Goal: Find specific page/section: Find specific page/section

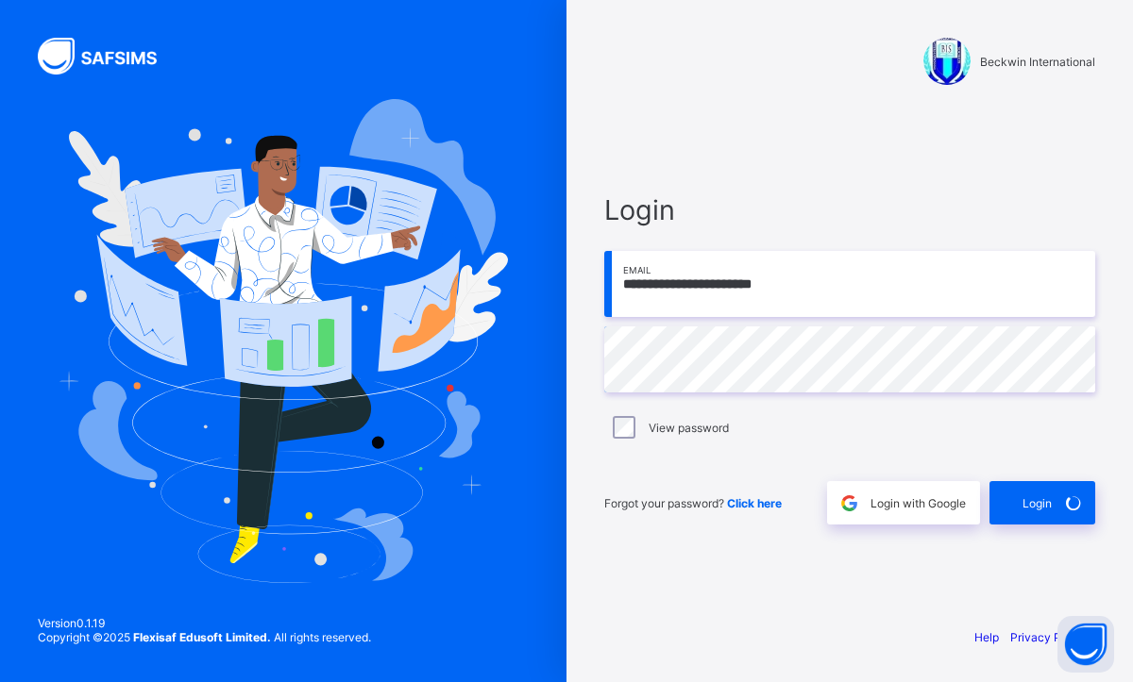
click at [1037, 512] on div "Login" at bounding box center [1042, 502] width 106 height 43
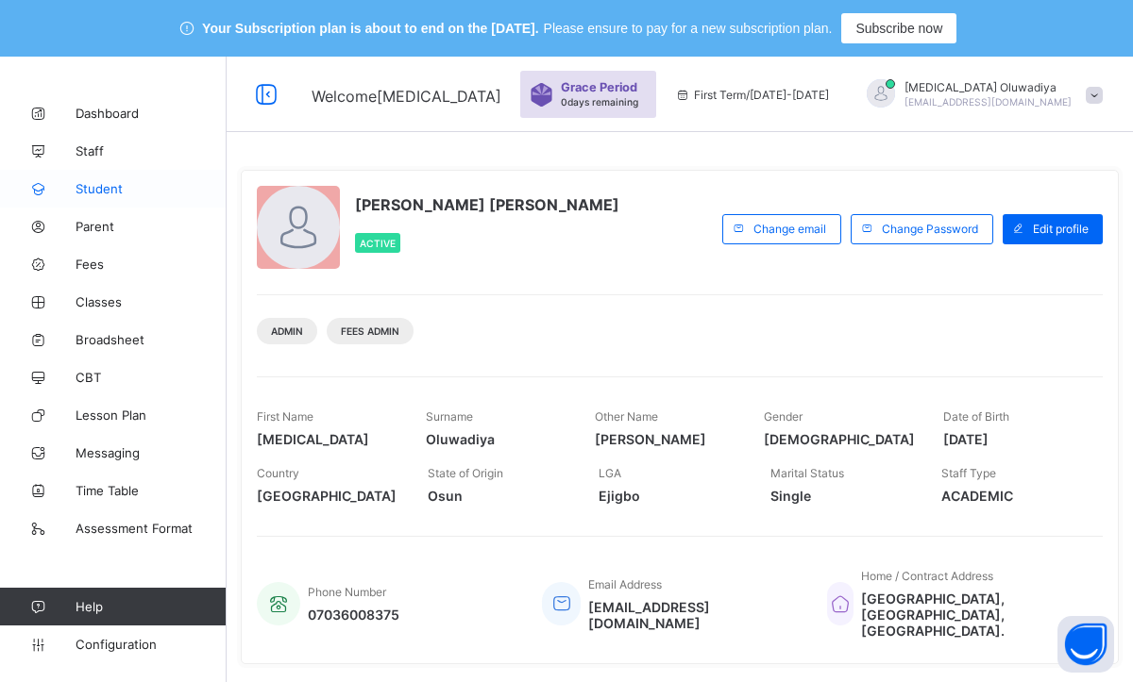
click at [102, 194] on span "Student" at bounding box center [151, 188] width 151 height 15
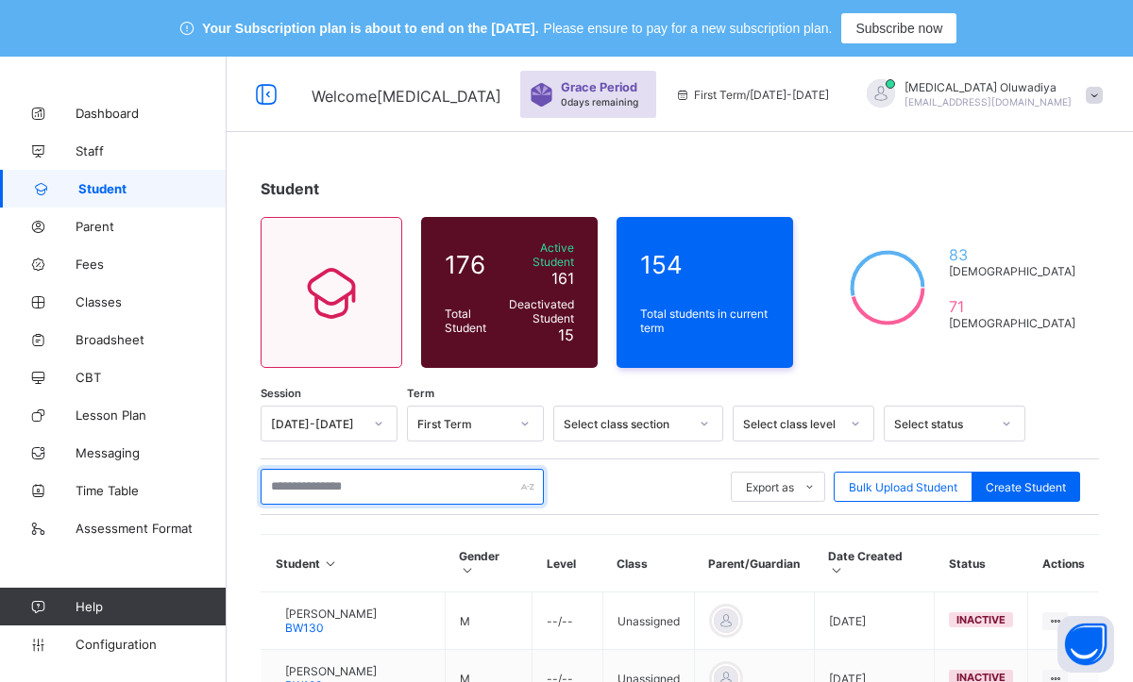
click at [411, 472] on input "text" at bounding box center [402, 487] width 283 height 36
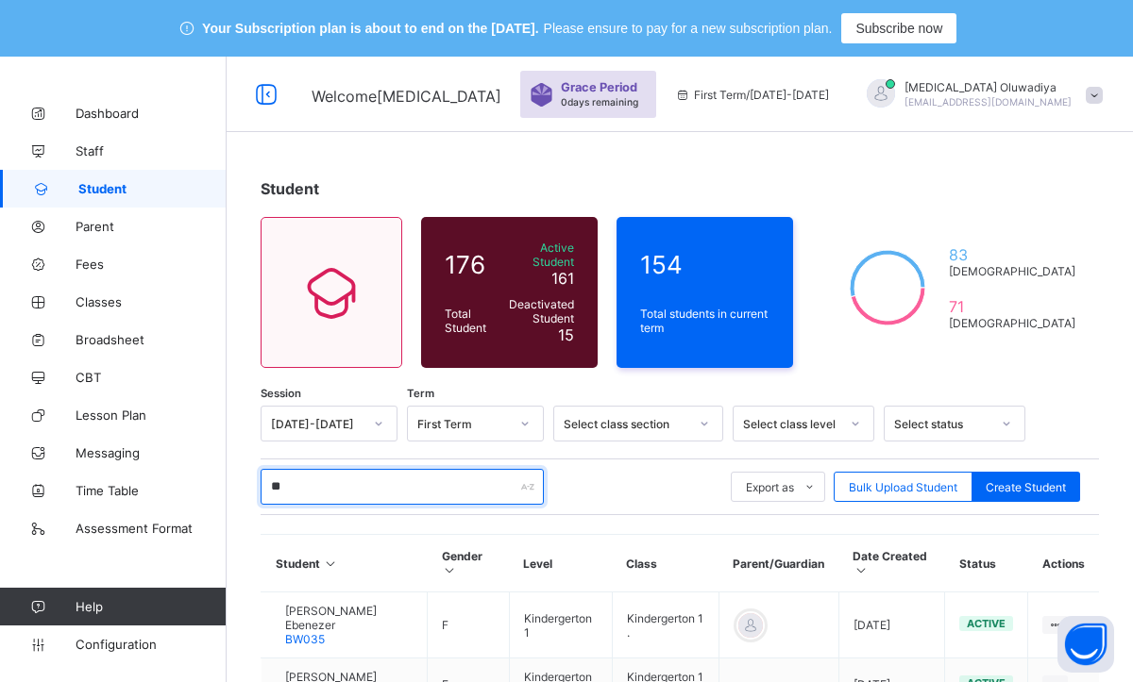
type input "*"
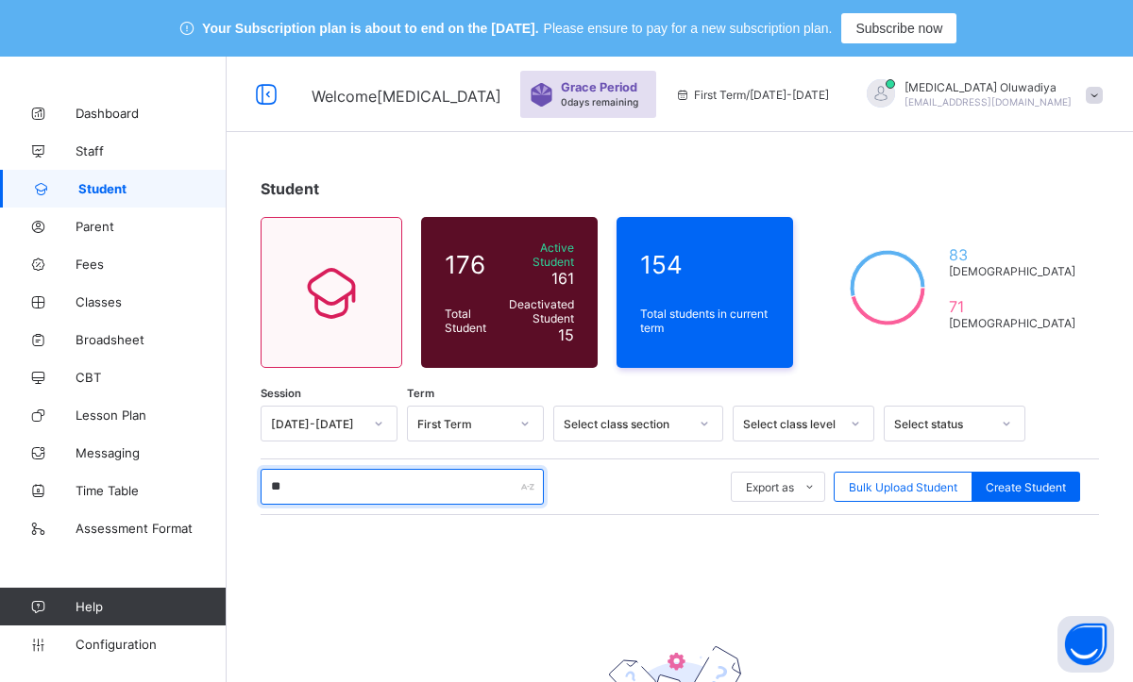
type input "*"
